Goal: Task Accomplishment & Management: Use online tool/utility

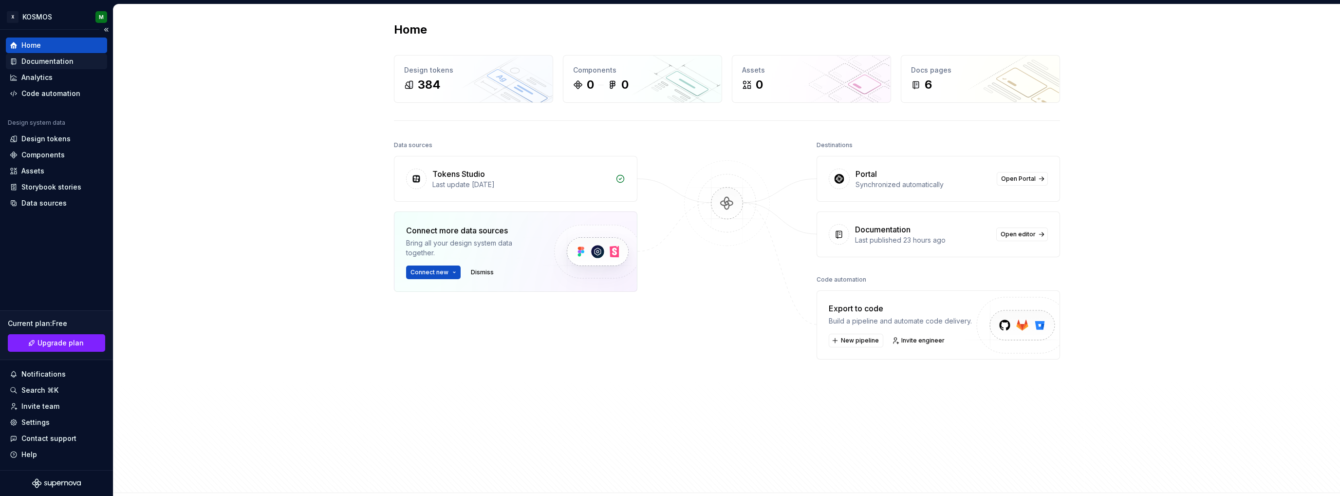
click at [48, 59] on div "Documentation" at bounding box center [47, 61] width 52 height 10
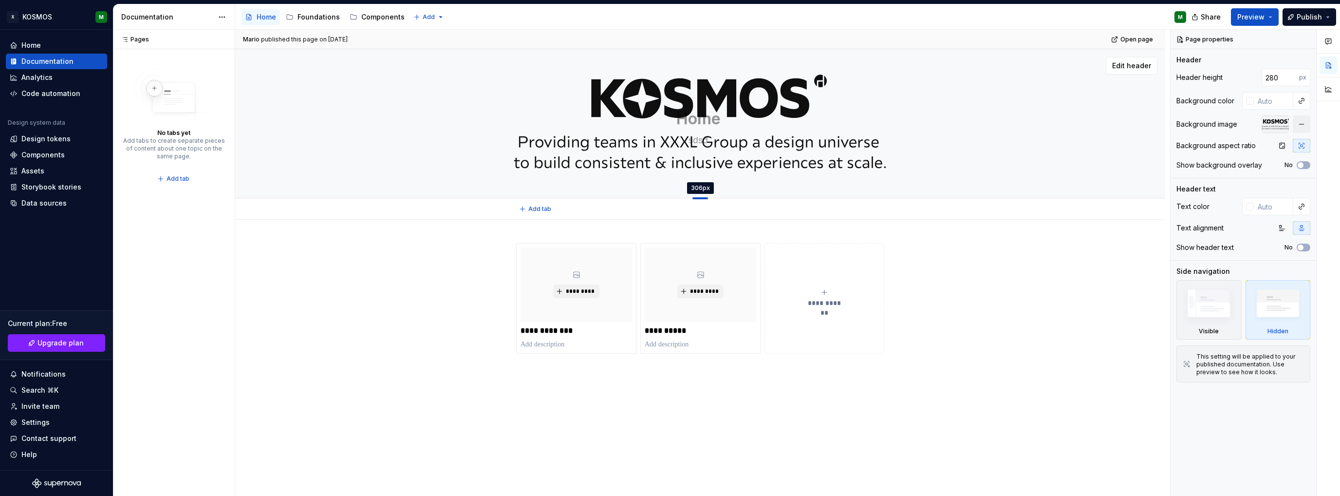
drag, startPoint x: 705, startPoint y: 186, endPoint x: 707, endPoint y: 198, distance: 12.8
click at [707, 198] on div at bounding box center [701, 198] width 16 height 2
type textarea "*"
type input "306"
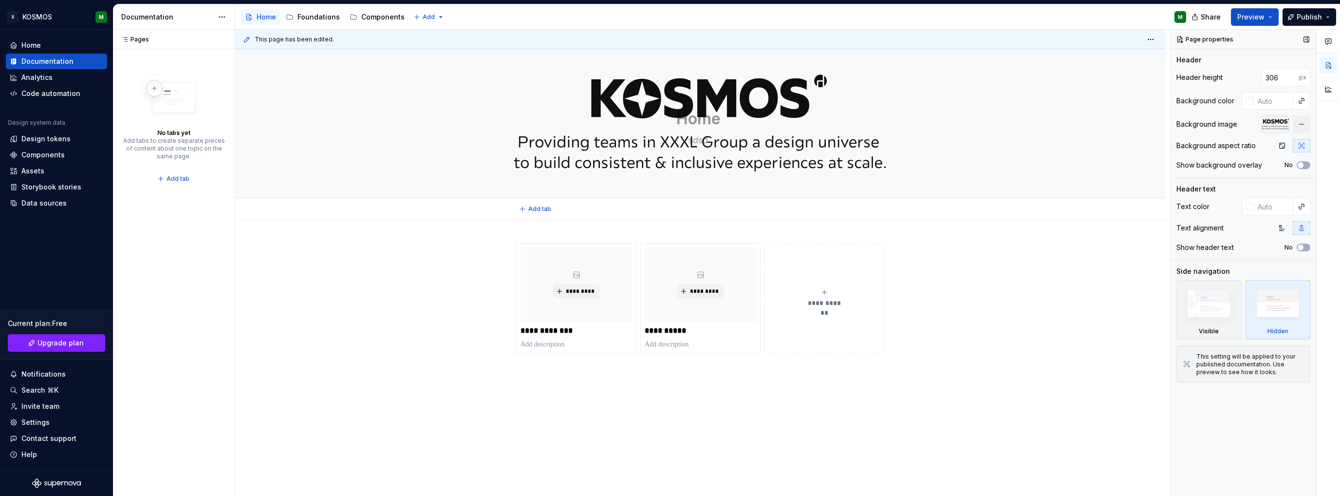
type textarea "*"
click at [1279, 76] on input "306" at bounding box center [1281, 78] width 38 height 18
type input "240"
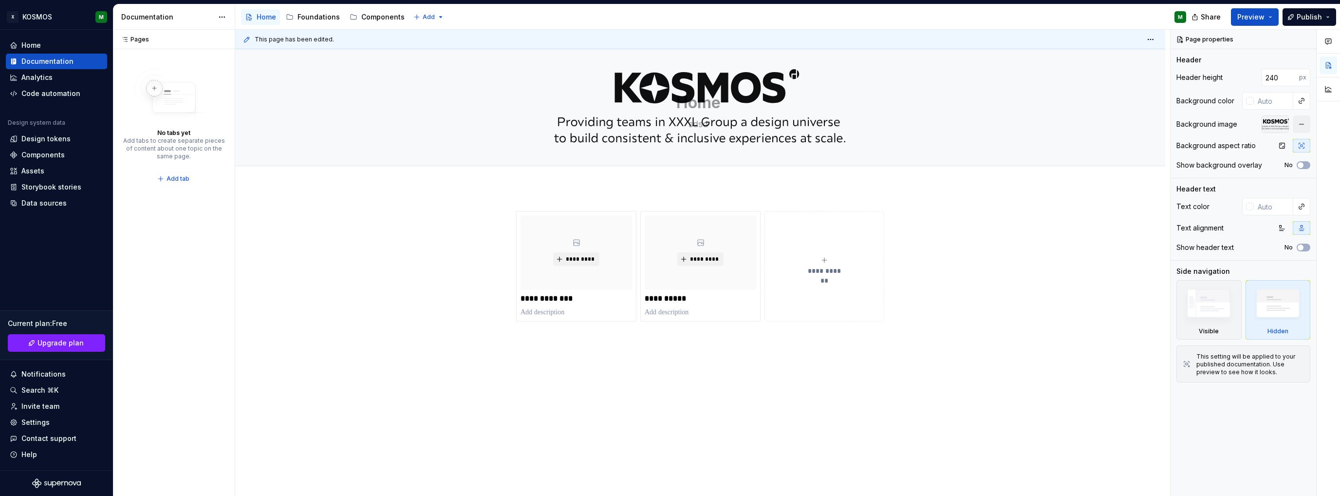
type textarea "*"
